Goal: Task Accomplishment & Management: Understand process/instructions

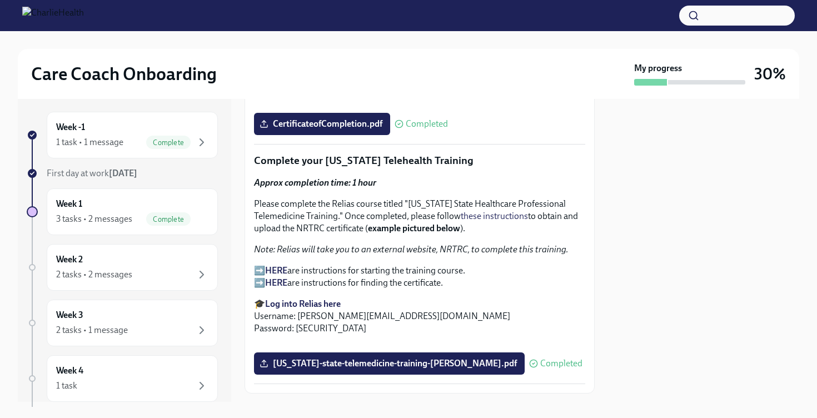
scroll to position [1207, 0]
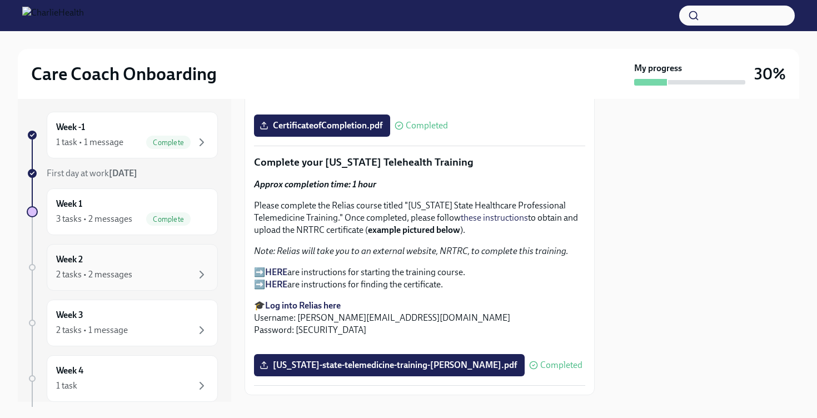
click at [136, 269] on div "2 tasks • 2 messages" at bounding box center [132, 274] width 152 height 13
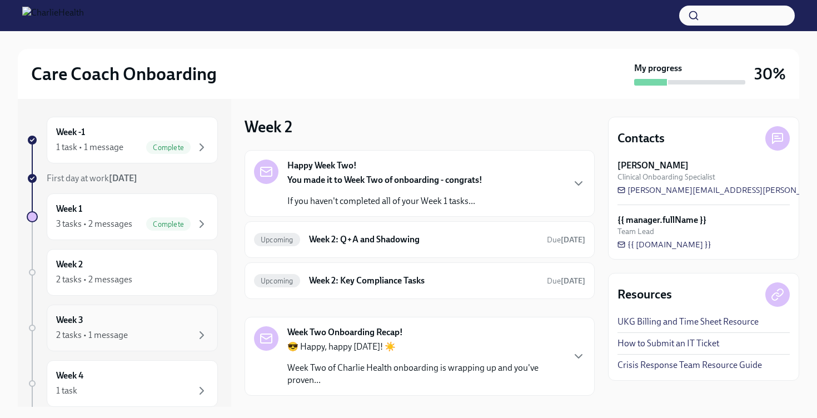
click at [124, 340] on div "2 tasks • 1 message" at bounding box center [92, 335] width 72 height 12
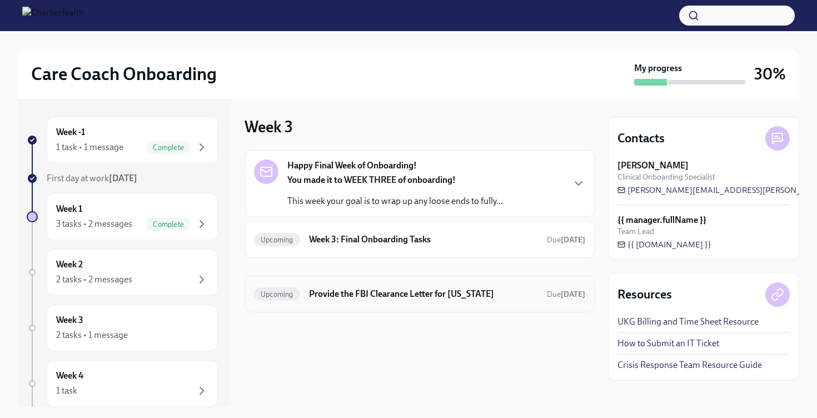
click at [374, 298] on h6 "Provide the FBI Clearance Letter for [US_STATE]" at bounding box center [423, 294] width 229 height 12
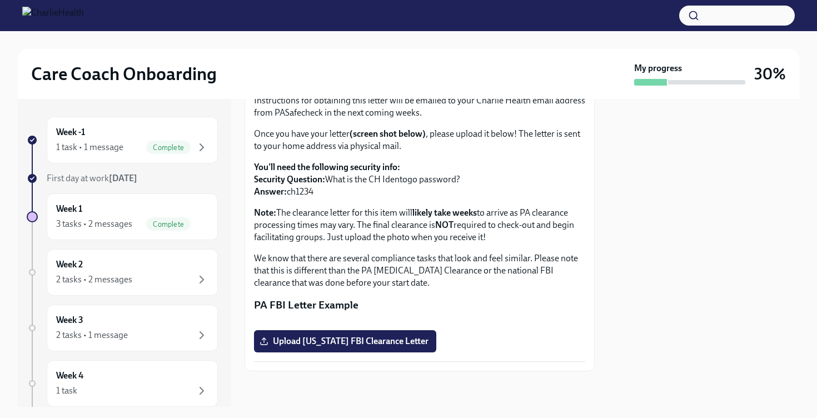
scroll to position [207, 0]
click at [183, 271] on div "Week 2 2 tasks • 2 messages" at bounding box center [132, 273] width 152 height 28
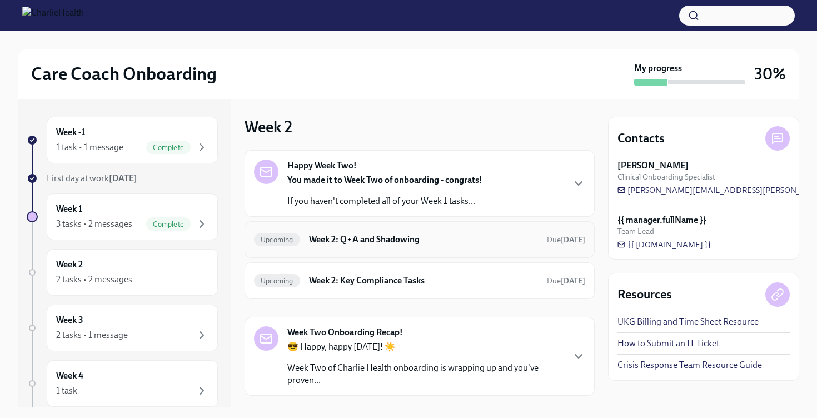
click at [405, 240] on h6 "Week 2: Q+A and Shadowing" at bounding box center [423, 239] width 229 height 12
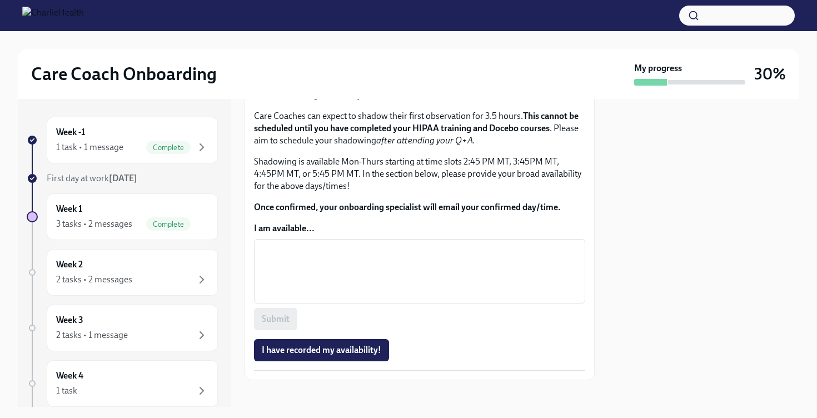
scroll to position [409, 0]
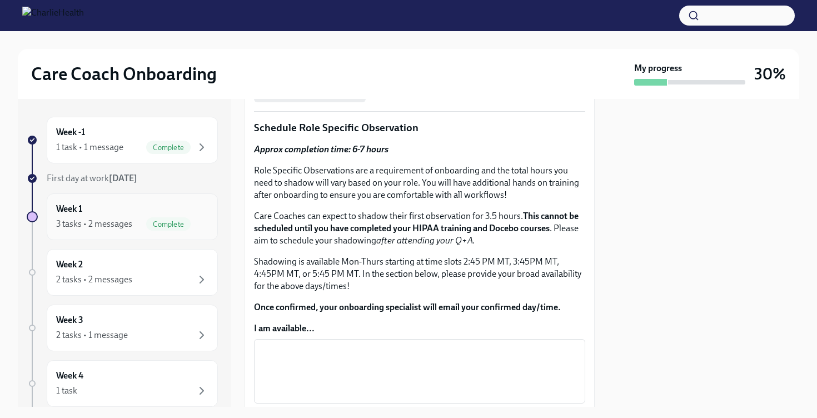
click at [122, 226] on div "3 tasks • 2 messages" at bounding box center [94, 224] width 76 height 12
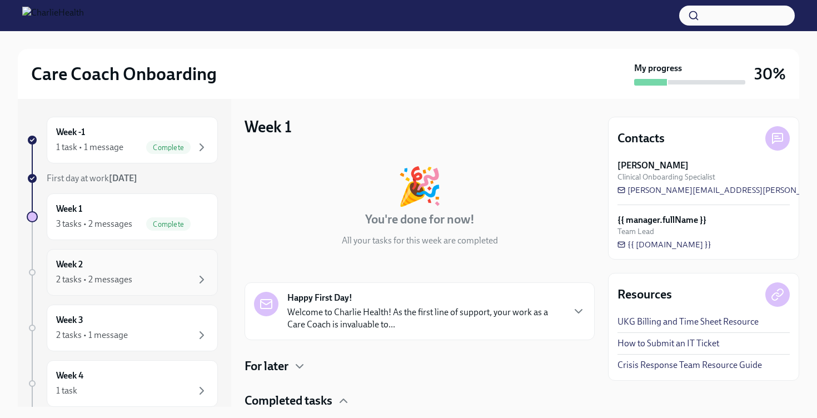
click at [133, 269] on div "Week 2 2 tasks • 2 messages" at bounding box center [132, 273] width 152 height 28
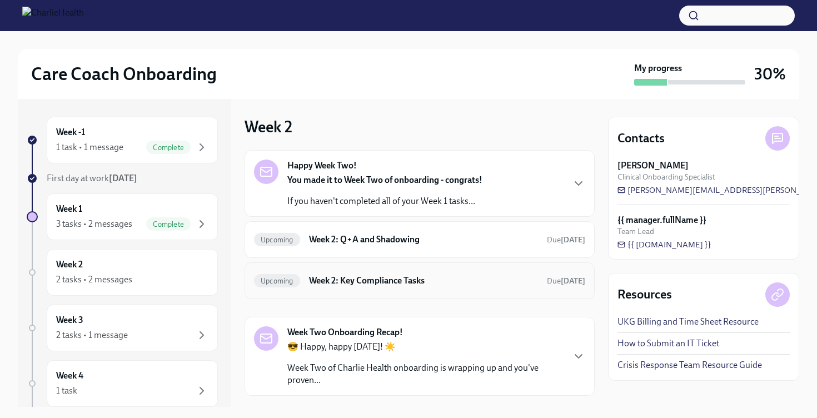
click at [380, 280] on h6 "Week 2: Key Compliance Tasks" at bounding box center [423, 281] width 229 height 12
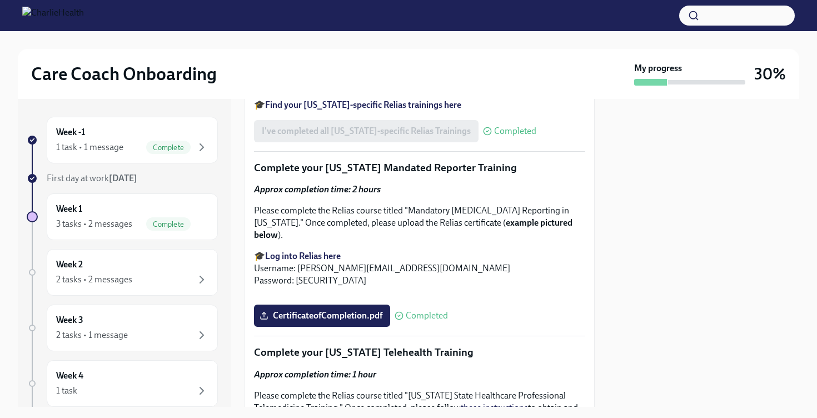
scroll to position [1018, 0]
click at [394, 57] on strong "Find your main Relias trainings here" at bounding box center [333, 51] width 137 height 11
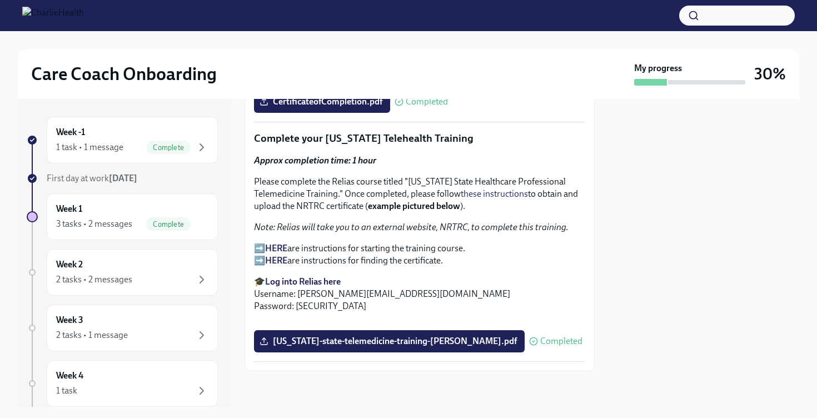
scroll to position [1660, 0]
click at [280, 262] on strong "HERE" at bounding box center [276, 260] width 22 height 11
click at [282, 251] on strong "HERE" at bounding box center [276, 248] width 22 height 11
click at [156, 235] on div "Week 1 3 tasks • 2 messages Complete" at bounding box center [132, 216] width 171 height 47
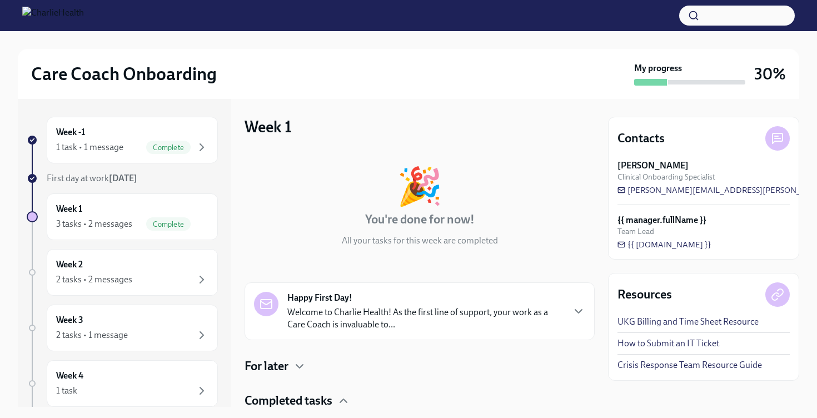
scroll to position [175, 0]
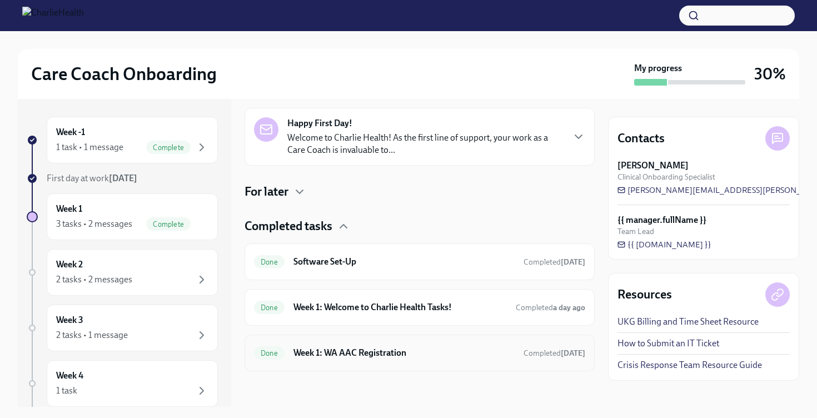
click at [347, 347] on h6 "Week 1: WA AAC Registration" at bounding box center [404, 353] width 221 height 12
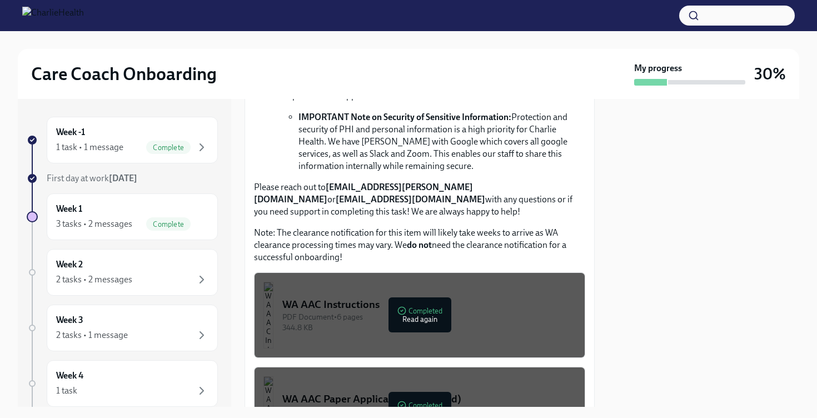
scroll to position [541, 0]
click at [366, 298] on div "WA AAC Instructions" at bounding box center [429, 305] width 294 height 14
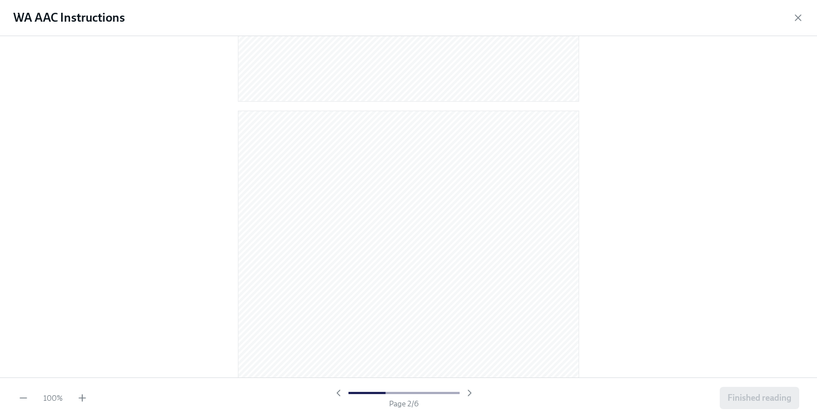
scroll to position [0, 0]
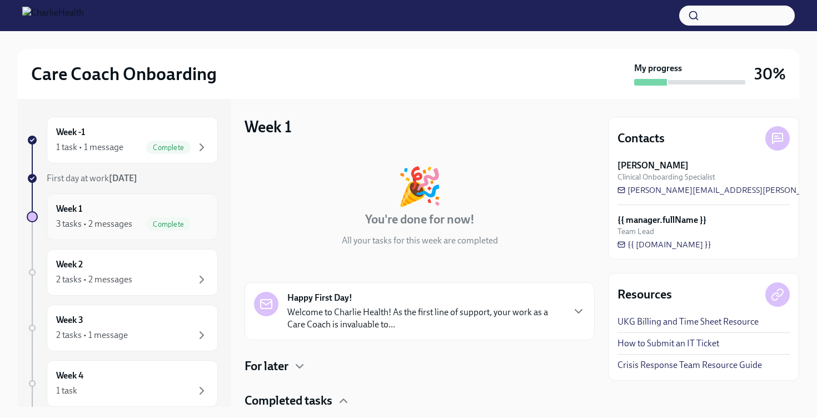
click at [181, 205] on div "Week 1 3 tasks • 2 messages Complete" at bounding box center [132, 217] width 152 height 28
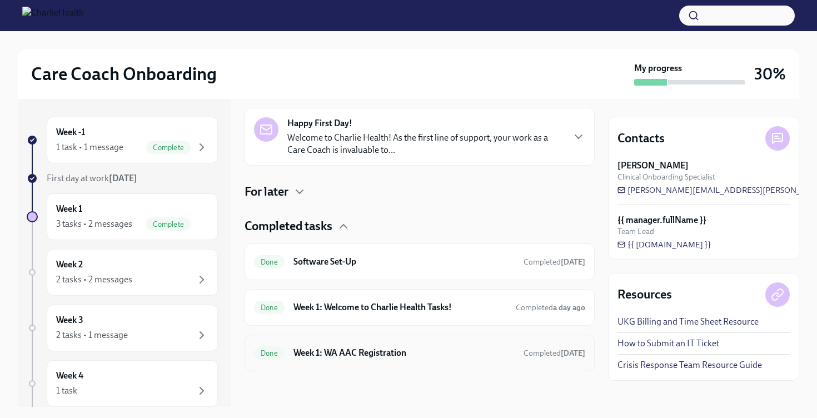
click at [341, 345] on div "Done Week 1: WA AAC Registration Completed [DATE]" at bounding box center [419, 353] width 331 height 18
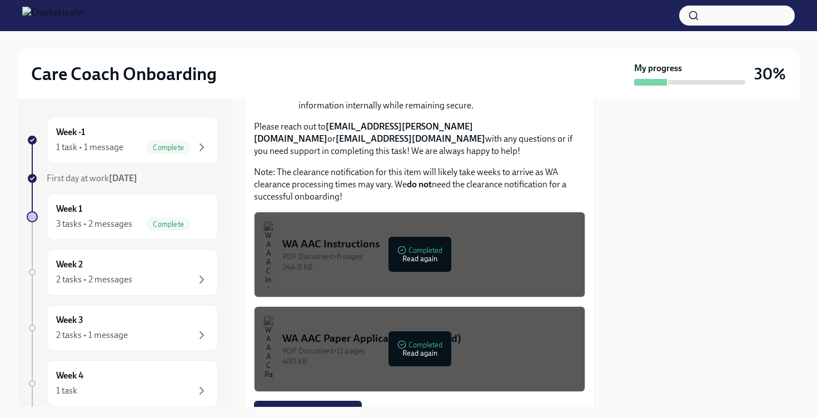
scroll to position [642, 0]
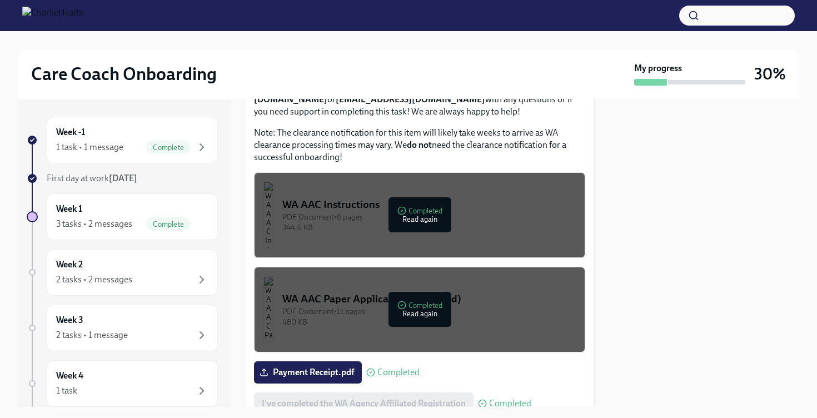
click at [361, 279] on button "WA AAC Paper Application (if needed) PDF Document • 11 pages 480 KB Completed R…" at bounding box center [419, 310] width 331 height 86
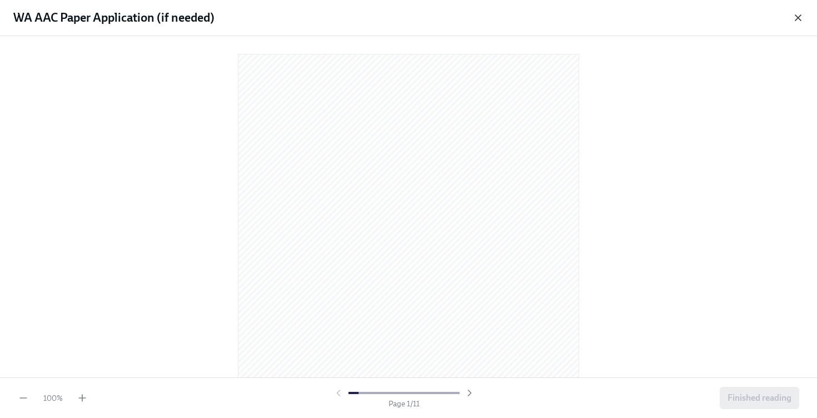
click at [802, 13] on icon "button" at bounding box center [798, 17] width 11 height 11
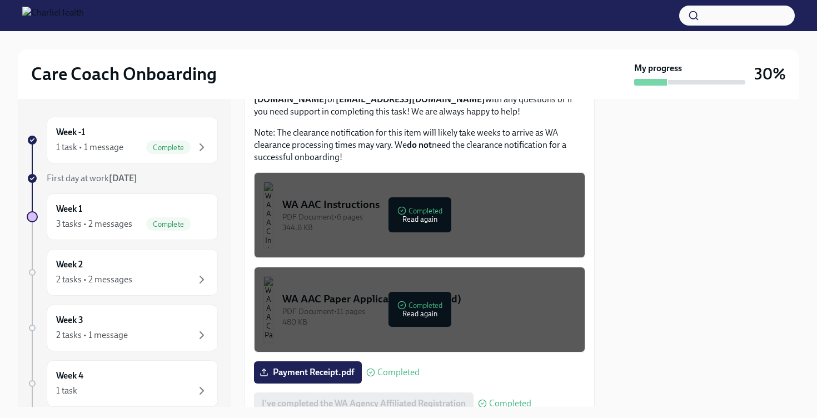
click at [440, 222] on div "344.8 KB" at bounding box center [429, 227] width 294 height 11
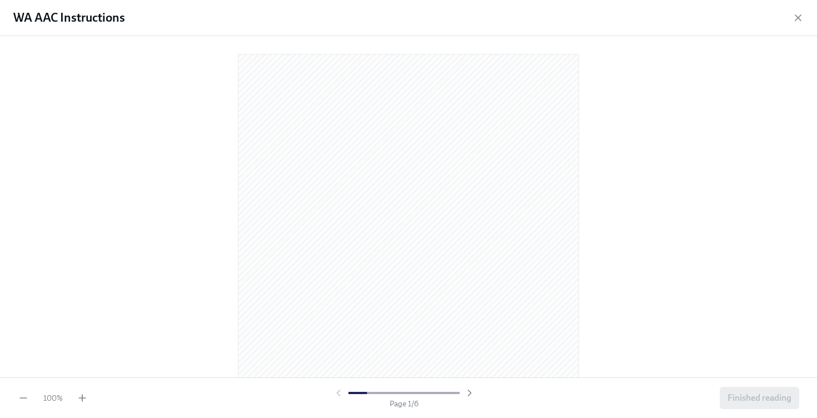
scroll to position [49, 0]
click at [84, 399] on icon "button" at bounding box center [82, 397] width 11 height 11
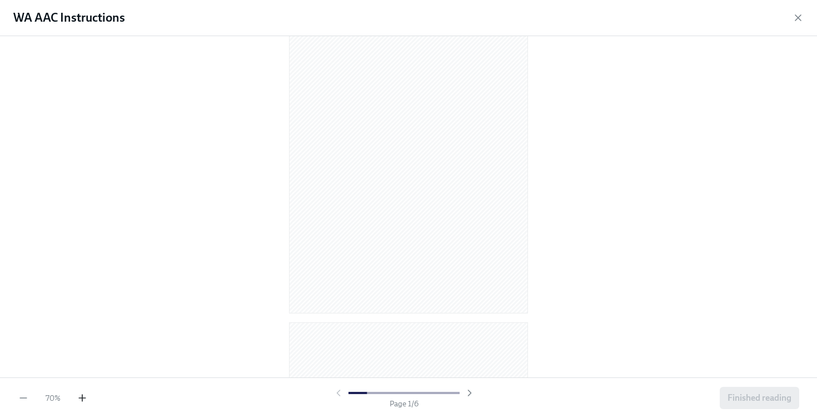
click at [84, 399] on icon "button" at bounding box center [82, 397] width 11 height 11
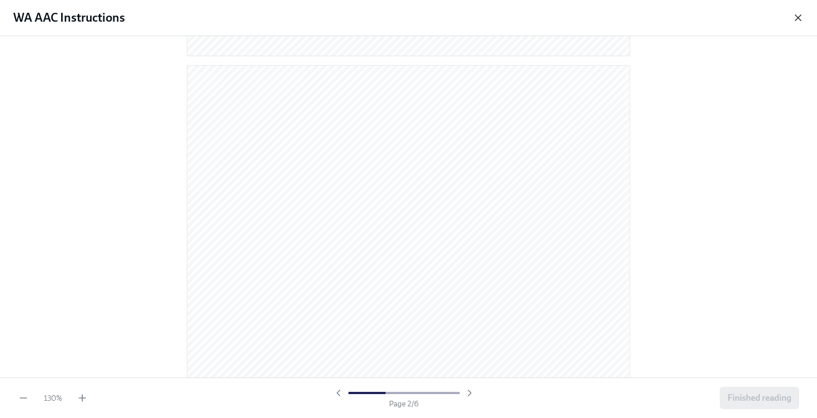
click at [797, 17] on icon "button" at bounding box center [798, 17] width 11 height 11
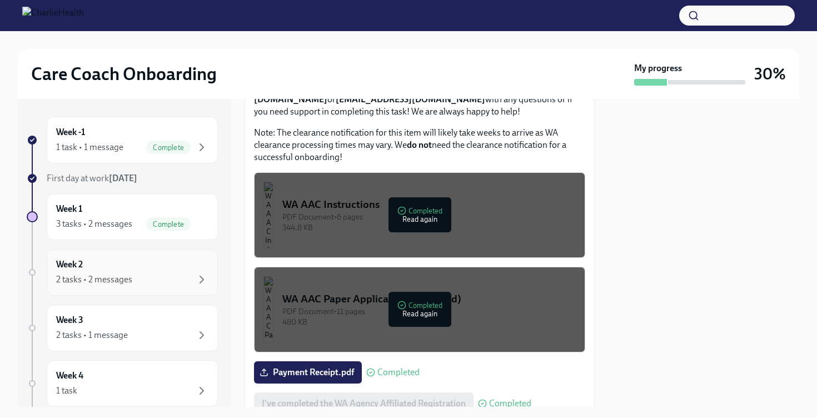
click at [150, 285] on div "2 tasks • 2 messages" at bounding box center [132, 279] width 152 height 13
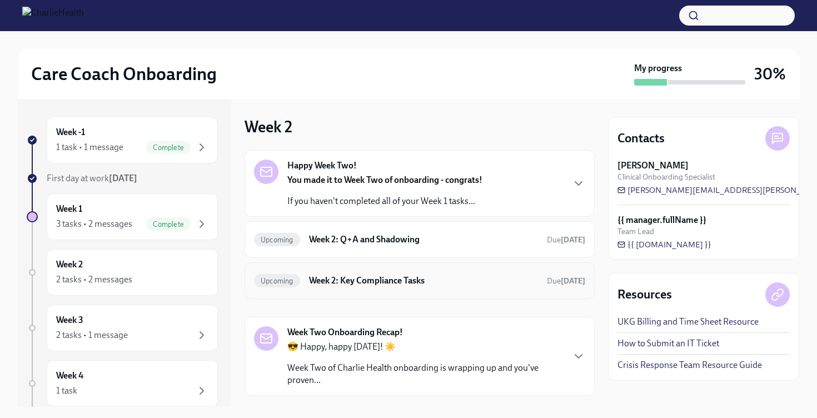
click at [369, 290] on div "Upcoming Week 2: Key Compliance Tasks Due [DATE]" at bounding box center [420, 280] width 350 height 37
click at [367, 280] on h6 "Week 2: Key Compliance Tasks" at bounding box center [423, 281] width 229 height 12
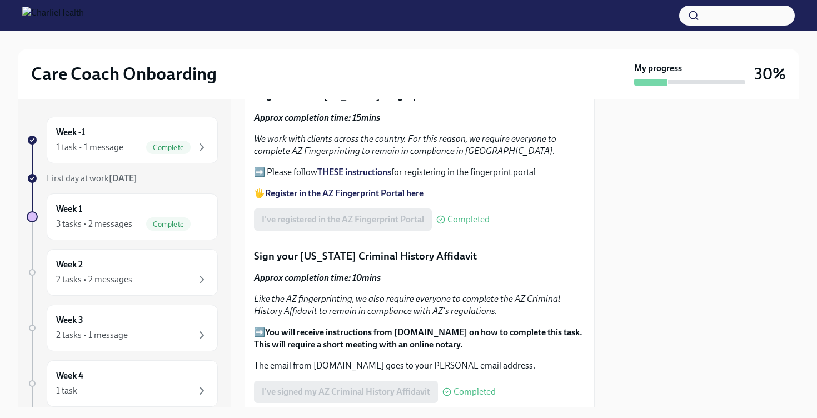
scroll to position [371, 0]
